Goal: Find specific page/section: Find specific page/section

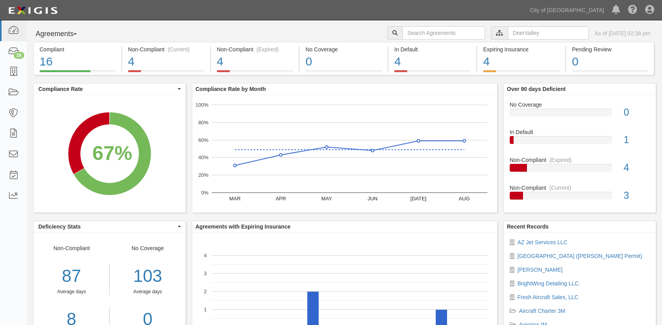
click at [491, 36] on div at bounding box center [499, 32] width 17 height 13
click at [517, 31] on input "text" at bounding box center [548, 32] width 81 height 13
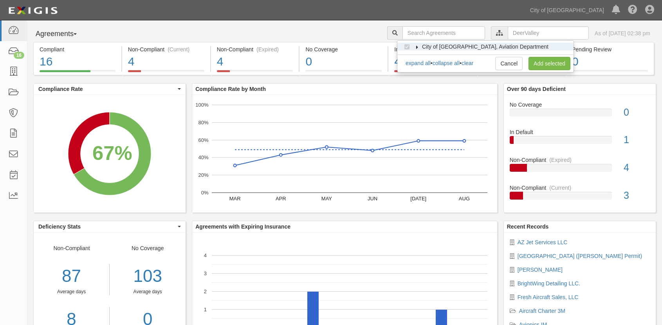
click at [419, 48] on icon at bounding box center [417, 47] width 5 height 4
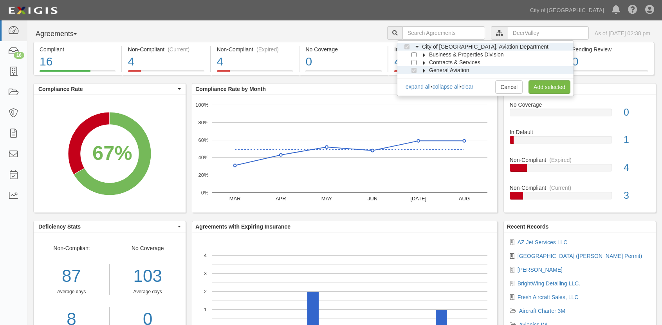
click at [424, 71] on icon at bounding box center [424, 71] width 5 height 4
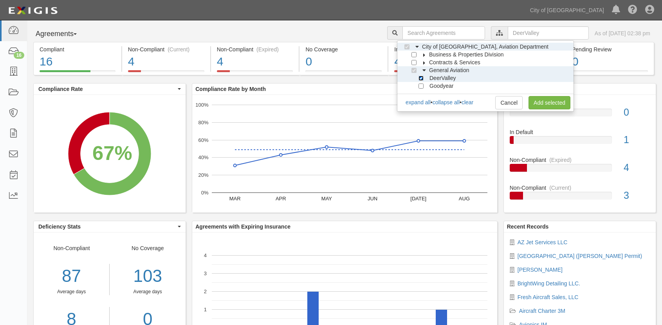
click at [421, 79] on input "DeerValley" at bounding box center [421, 78] width 5 height 5
checkbox input "false"
click at [421, 86] on input "Goodyear" at bounding box center [421, 85] width 5 height 5
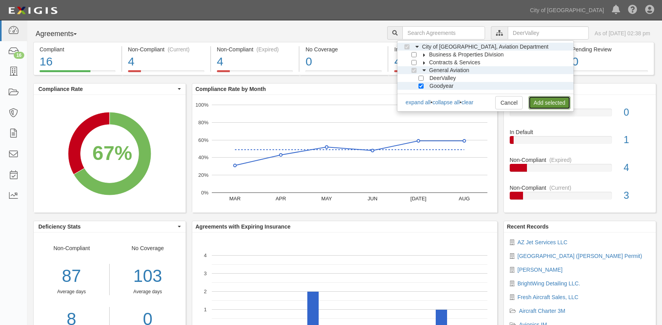
click at [553, 108] on link "Add selected" at bounding box center [550, 102] width 42 height 13
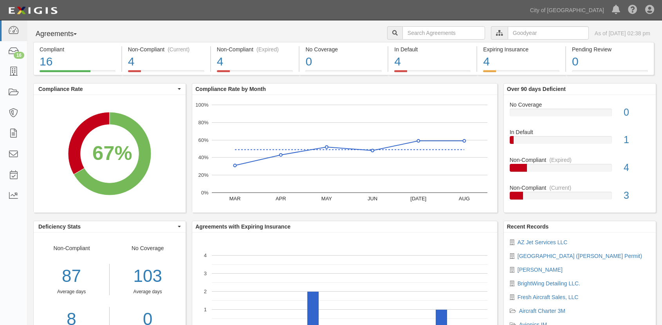
click at [496, 31] on icon at bounding box center [499, 33] width 7 height 5
click at [508, 33] on input "text" at bounding box center [548, 32] width 81 height 13
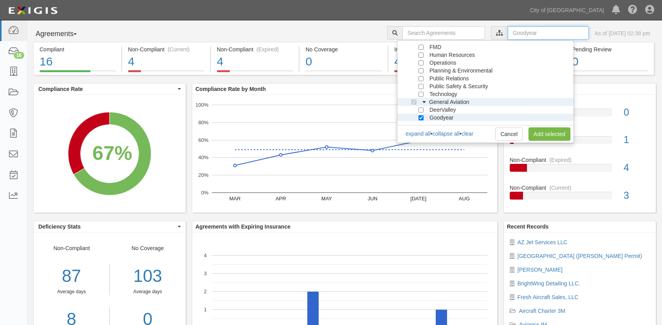
scroll to position [110, 0]
click at [420, 118] on input "Goodyear" at bounding box center [421, 117] width 5 height 5
checkbox input "false"
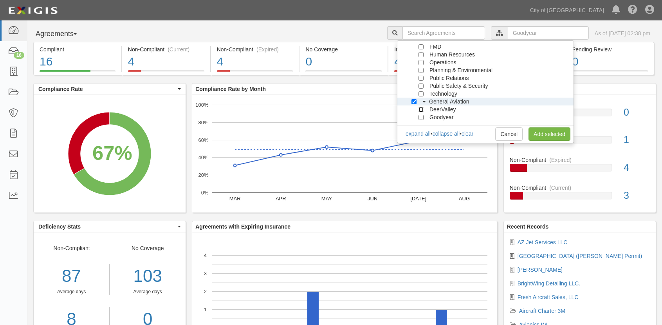
click at [422, 111] on input "DeerValley" at bounding box center [421, 109] width 5 height 5
checkbox input "true"
click at [553, 130] on link "Add selected" at bounding box center [550, 133] width 42 height 13
